Goal: Transaction & Acquisition: Purchase product/service

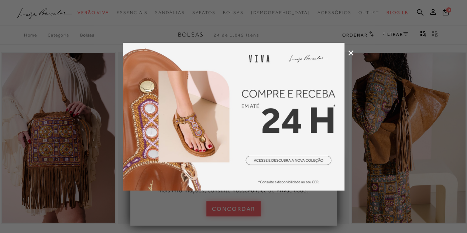
click at [351, 53] on icon at bounding box center [351, 53] width 6 height 6
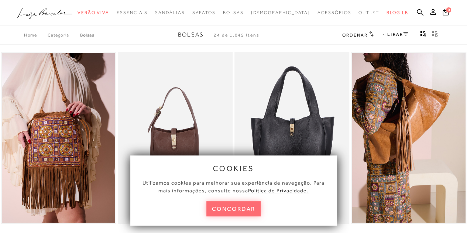
click at [231, 209] on button "concordar" at bounding box center [233, 208] width 55 height 15
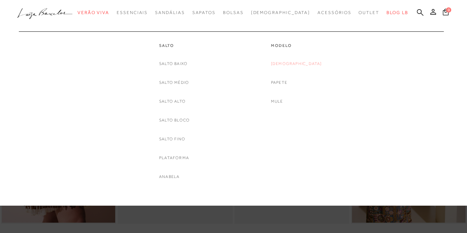
click at [297, 61] on link "[DEMOGRAPHIC_DATA]" at bounding box center [296, 64] width 51 height 8
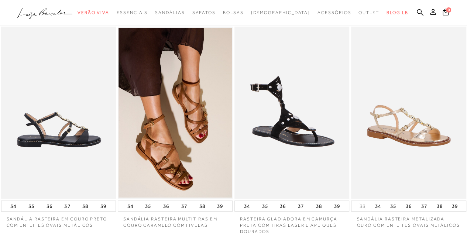
scroll to position [37, 0]
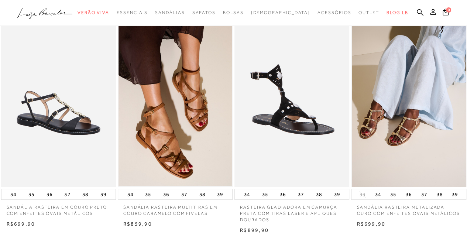
click at [397, 137] on img at bounding box center [409, 101] width 114 height 172
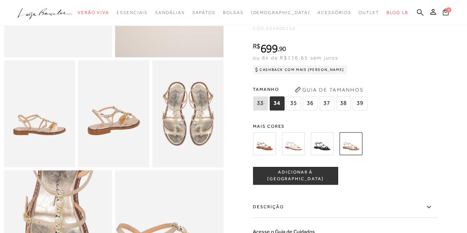
scroll to position [111, 0]
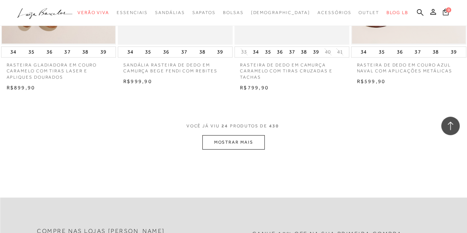
scroll to position [1329, 0]
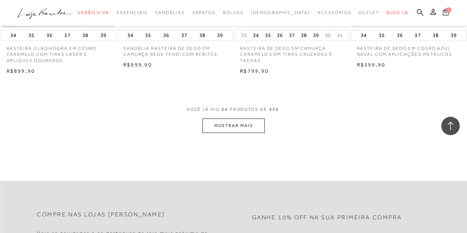
click at [240, 122] on button "MOSTRAR MAIS" at bounding box center [233, 125] width 62 height 14
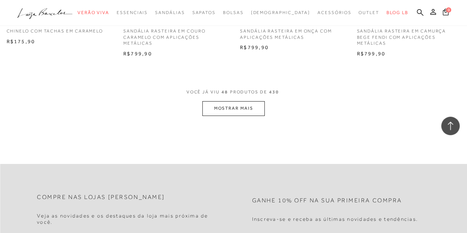
scroll to position [2731, 0]
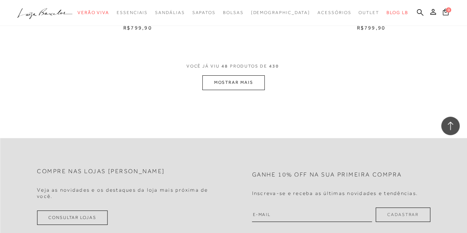
click at [249, 83] on button "MOSTRAR MAIS" at bounding box center [233, 82] width 62 height 14
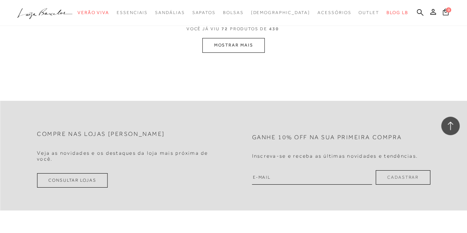
click at [252, 44] on button "MOSTRAR MAIS" at bounding box center [233, 45] width 62 height 14
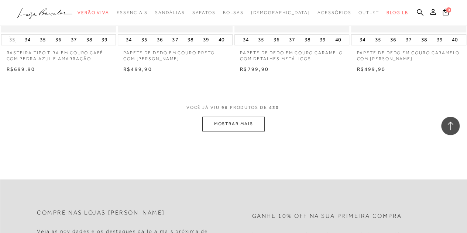
scroll to position [5363, 0]
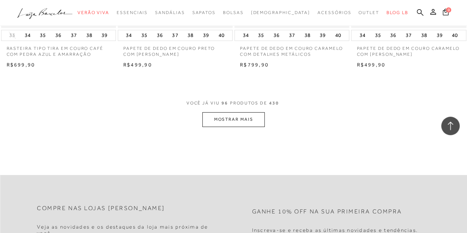
click at [224, 118] on button "MOSTRAR MAIS" at bounding box center [233, 119] width 62 height 14
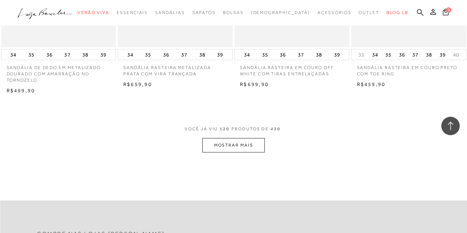
scroll to position [6692, 0]
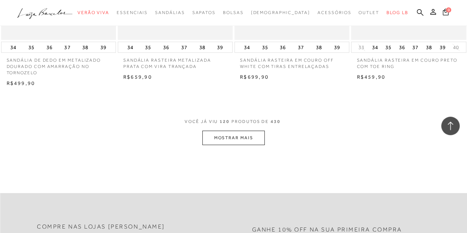
click at [210, 135] on button "MOSTRAR MAIS" at bounding box center [233, 138] width 62 height 14
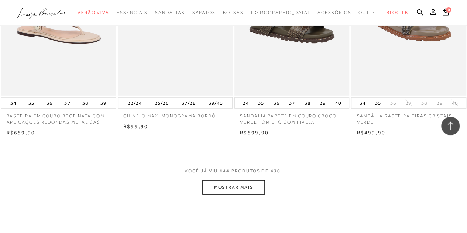
scroll to position [7984, 0]
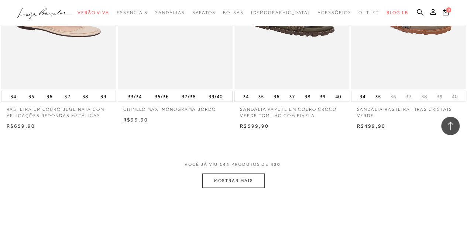
click at [222, 177] on button "MOSTRAR MAIS" at bounding box center [233, 180] width 62 height 14
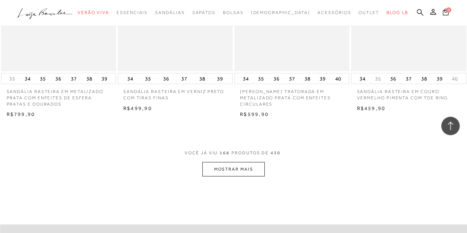
scroll to position [9349, 0]
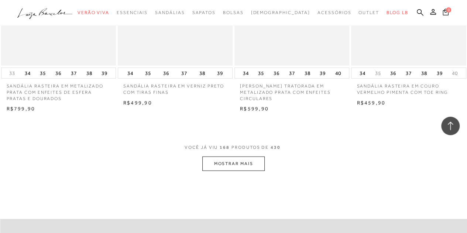
click at [231, 166] on button "MOSTRAR MAIS" at bounding box center [233, 163] width 62 height 14
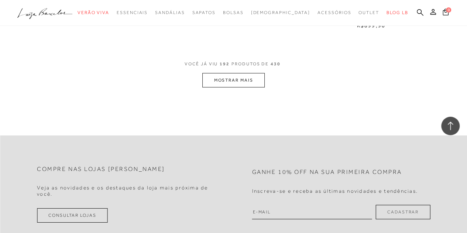
scroll to position [10789, 0]
click at [228, 73] on button "MOSTRAR MAIS" at bounding box center [233, 79] width 62 height 14
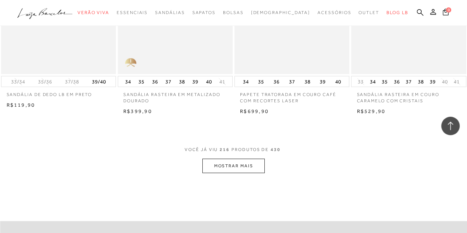
scroll to position [12081, 0]
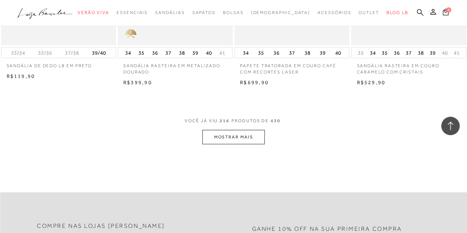
click at [227, 132] on button "MOSTRAR MAIS" at bounding box center [233, 137] width 62 height 14
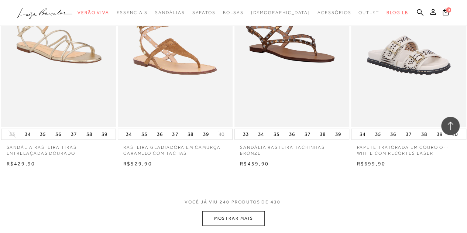
scroll to position [13372, 0]
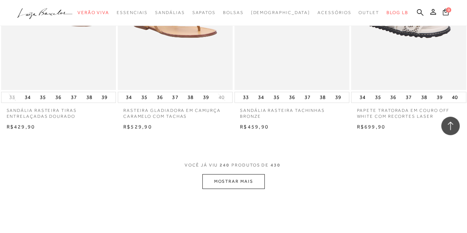
click at [221, 174] on button "MOSTRAR MAIS" at bounding box center [233, 181] width 62 height 14
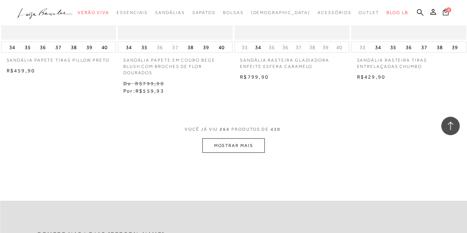
scroll to position [14812, 0]
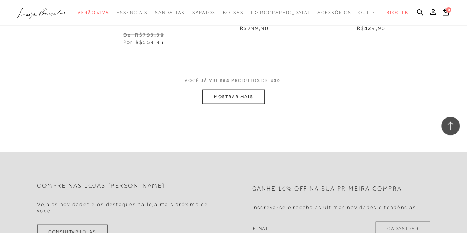
click at [237, 93] on button "MOSTRAR MAIS" at bounding box center [233, 97] width 62 height 14
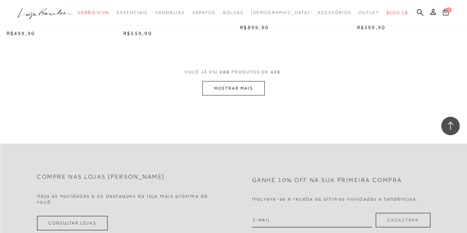
scroll to position [16177, 0]
click at [220, 82] on button "MOSTRAR MAIS" at bounding box center [233, 87] width 62 height 14
